Goal: Task Accomplishment & Management: Manage account settings

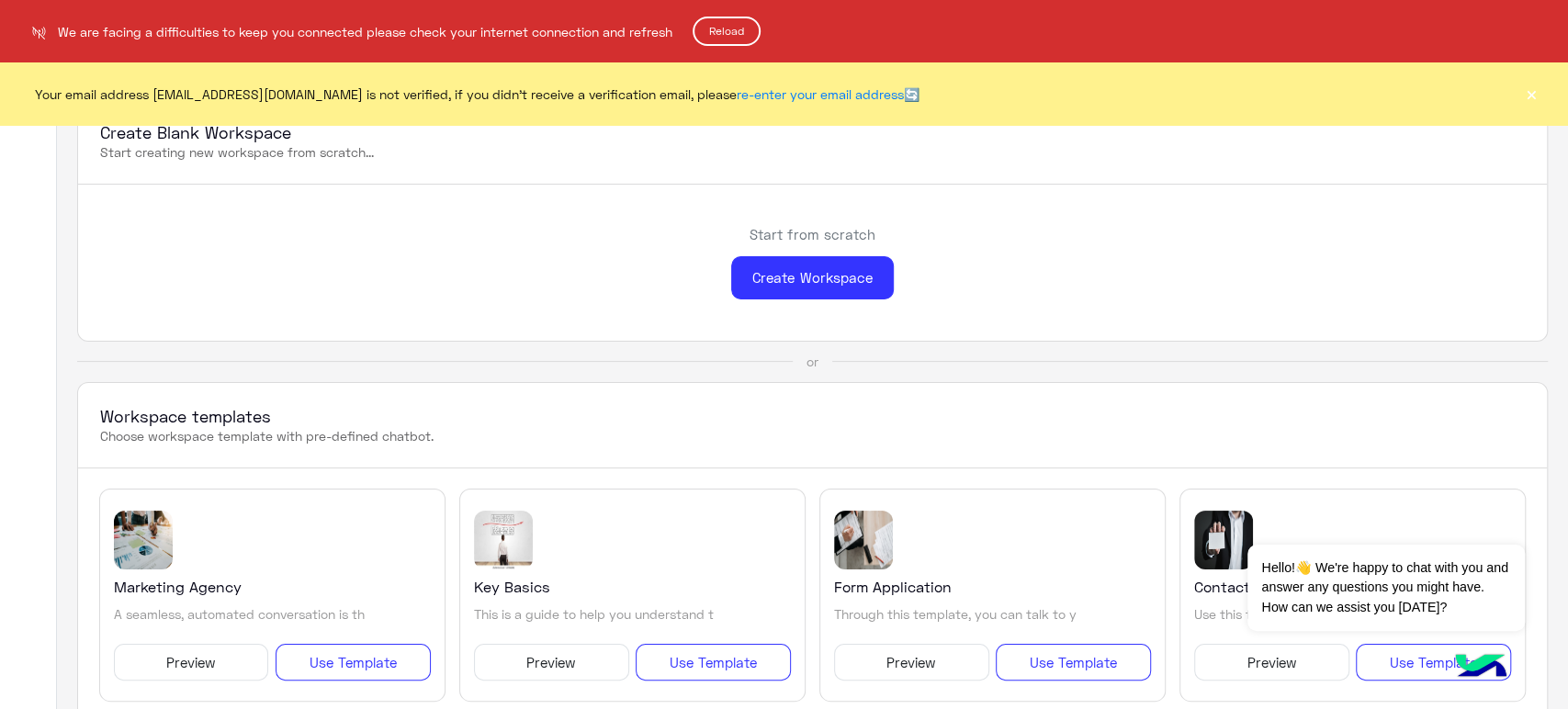
click at [739, 20] on button "Reload" at bounding box center [727, 31] width 68 height 30
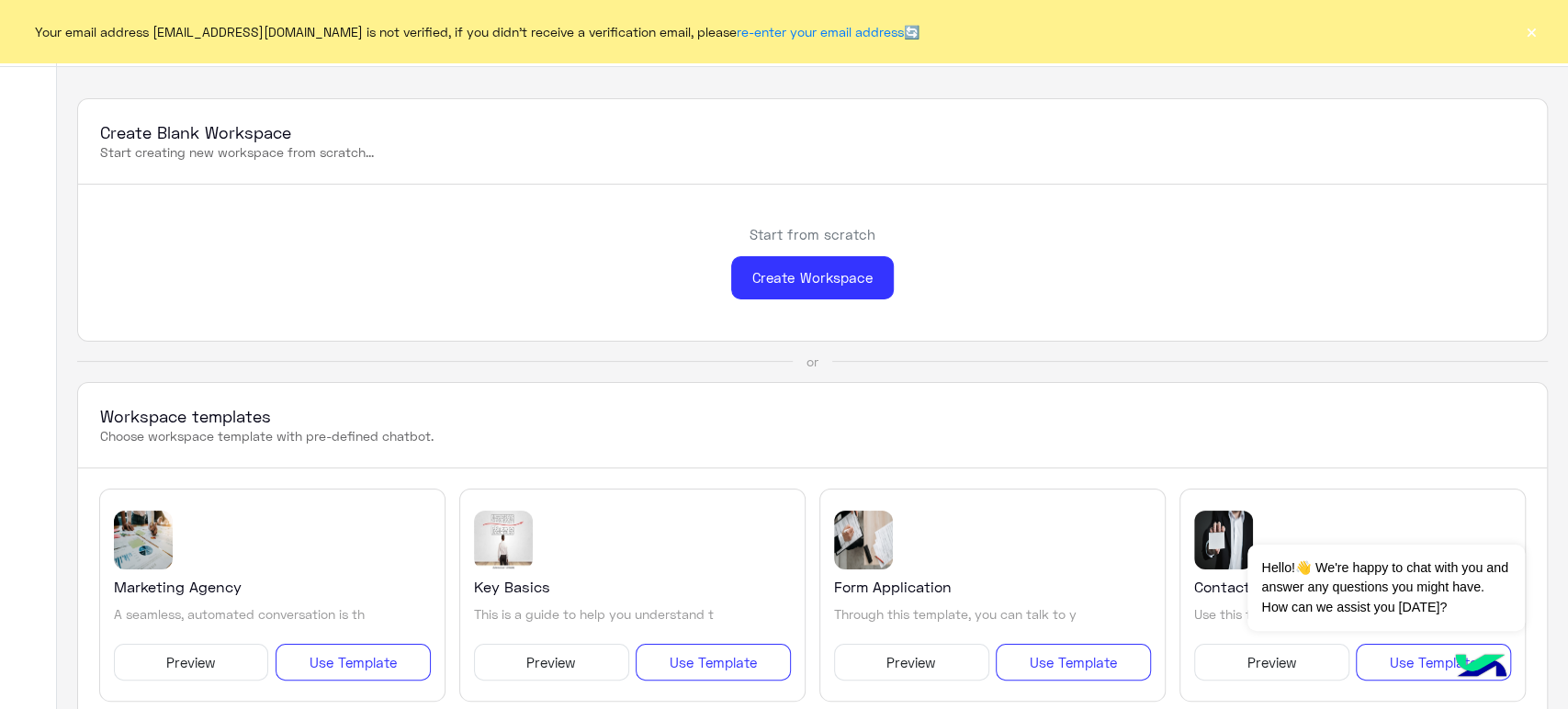
click at [1536, 32] on button "×" at bounding box center [1531, 31] width 18 height 18
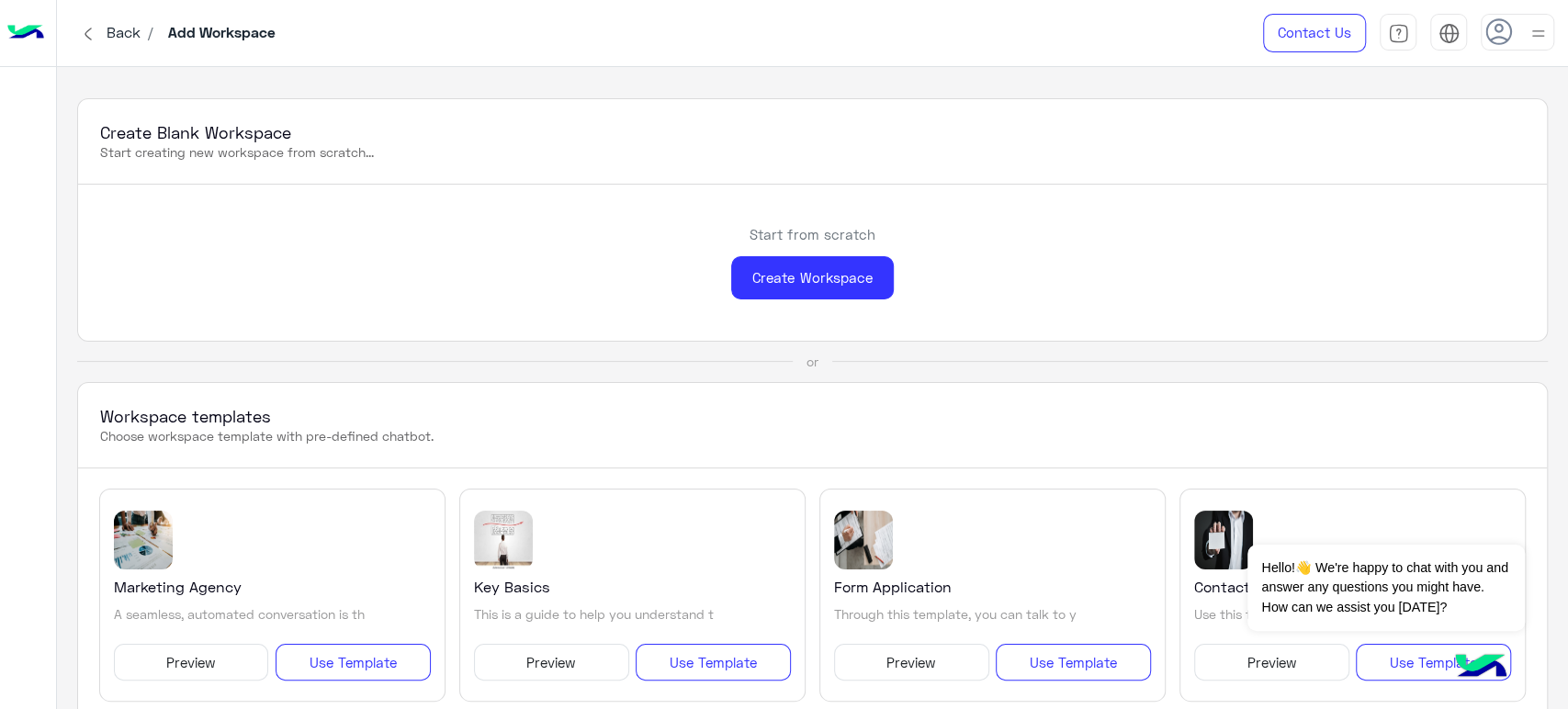
click at [1518, 49] on div at bounding box center [1518, 32] width 73 height 37
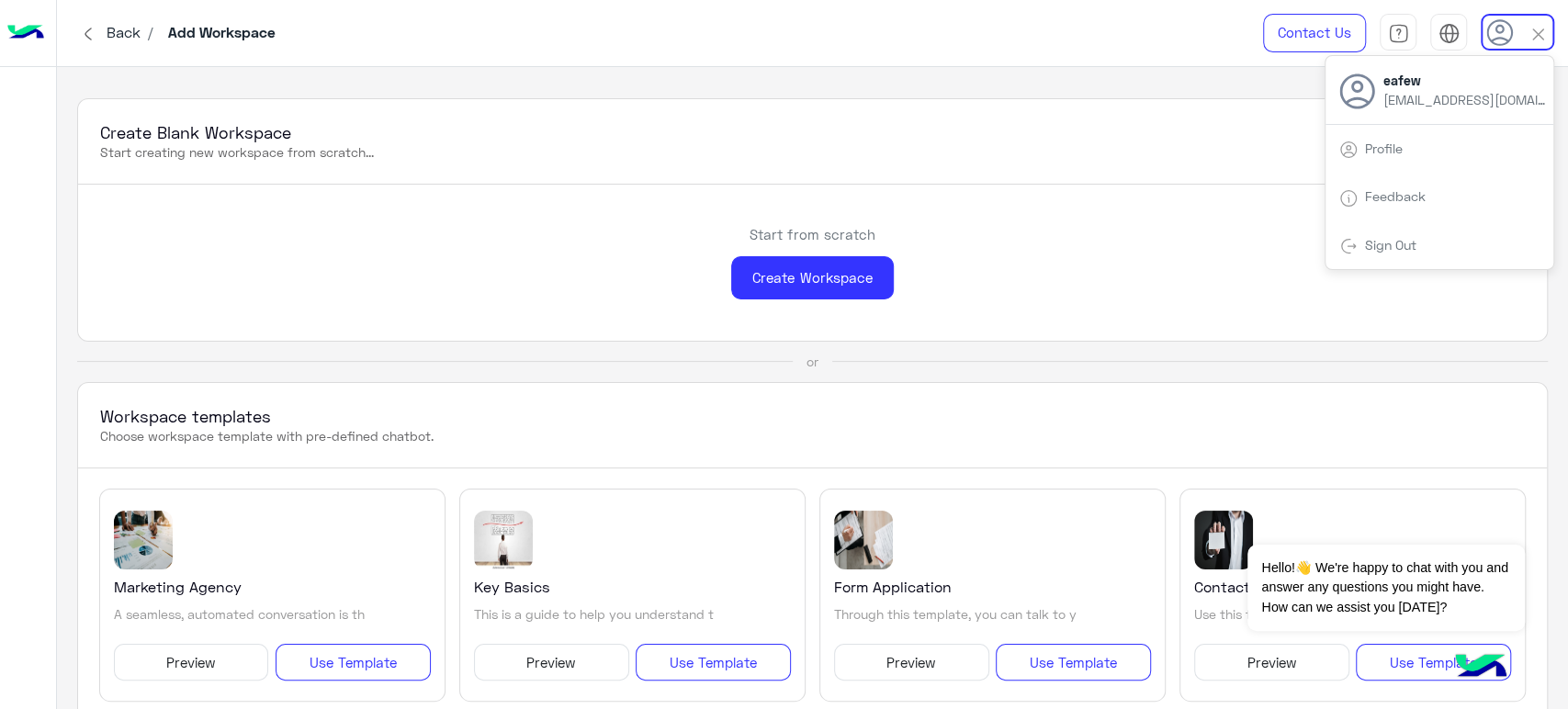
click at [1398, 225] on div "Sign Out" at bounding box center [1439, 245] width 228 height 49
click at [1396, 237] on link "Sign Out" at bounding box center [1390, 244] width 51 height 15
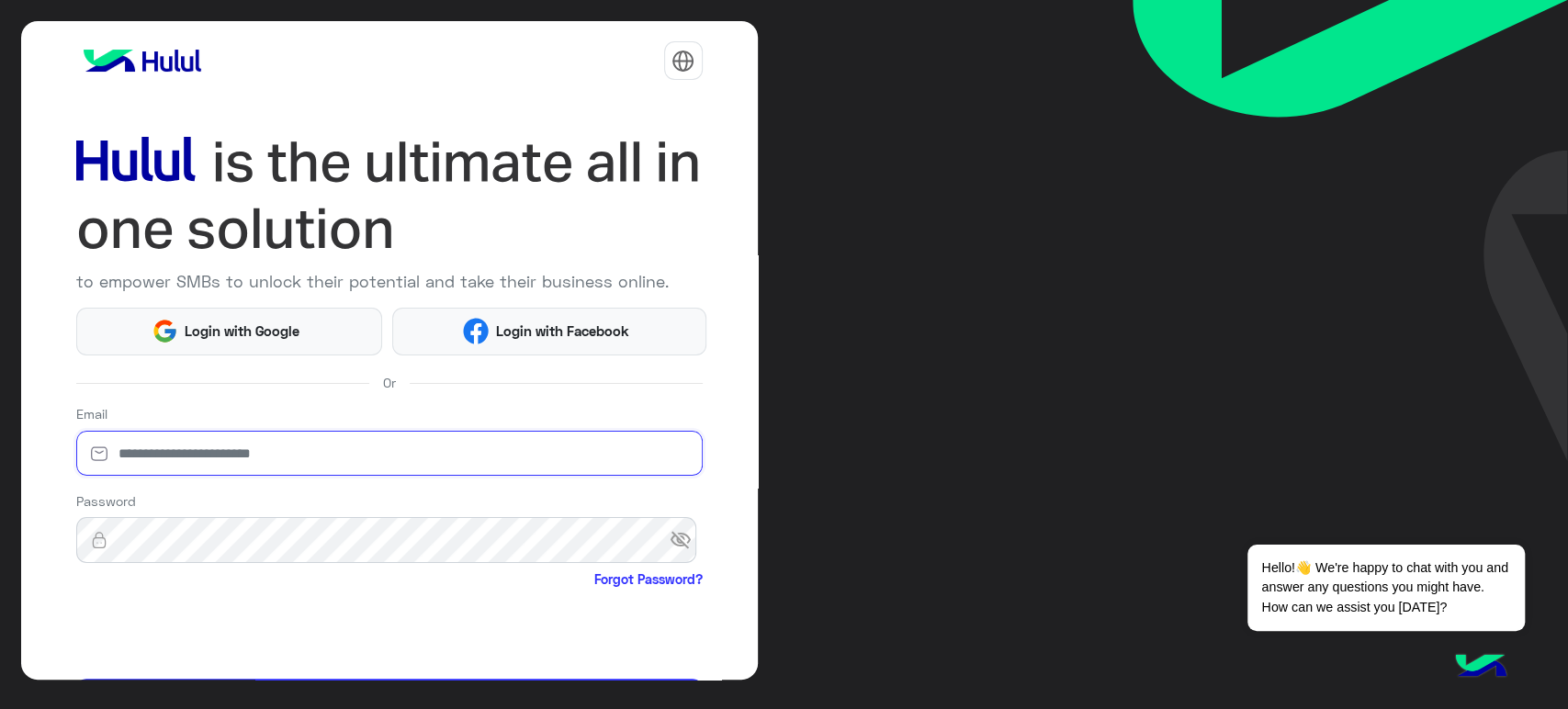
type input "**********"
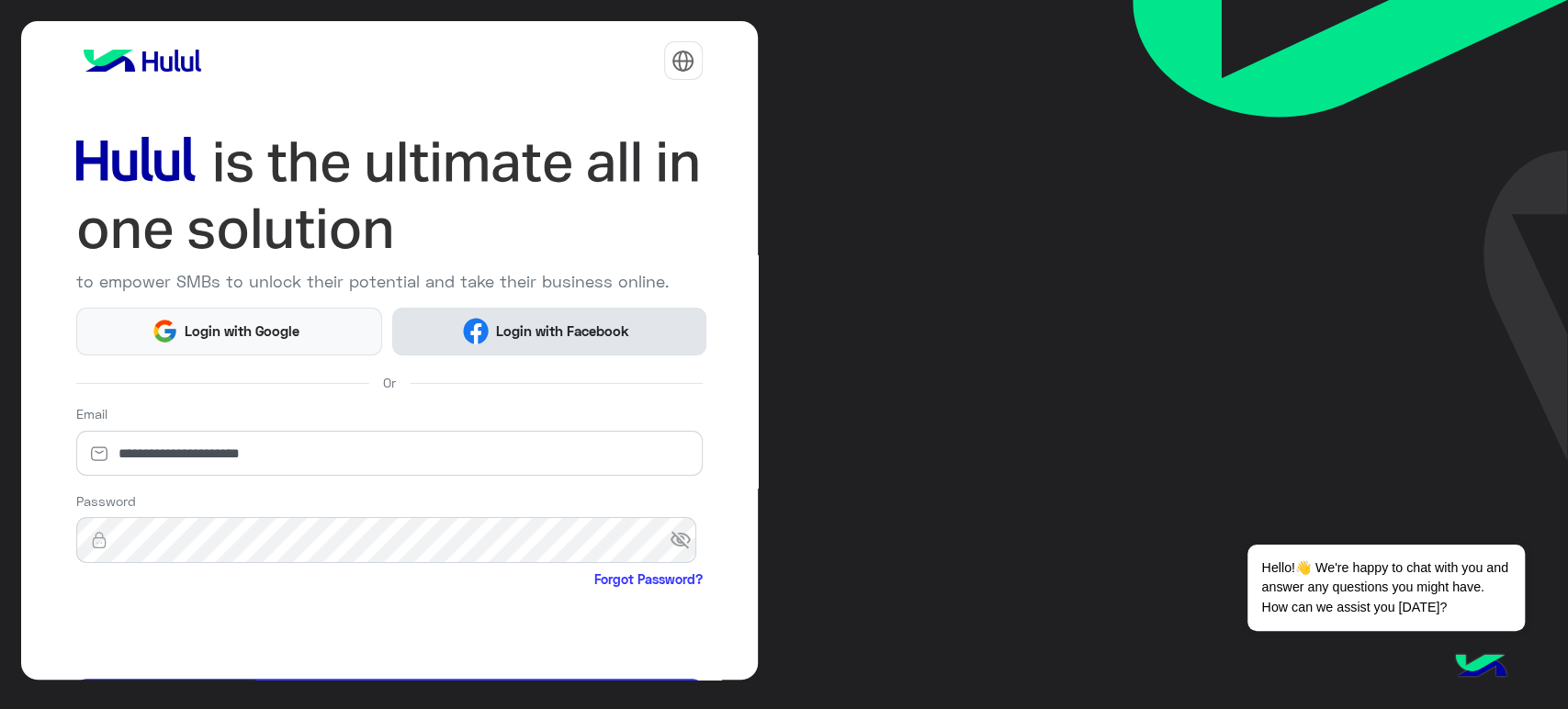
click at [555, 308] on button "Login with Facebook" at bounding box center [549, 332] width 313 height 48
